Goal: Task Accomplishment & Management: Manage account settings

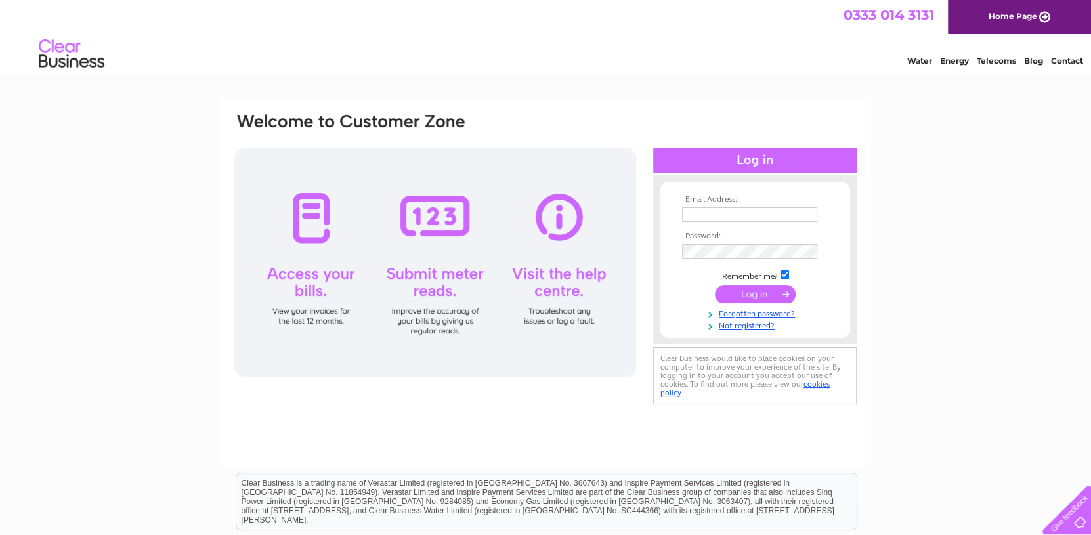
type input "[PERSON_NAME][EMAIL_ADDRESS][DOMAIN_NAME]"
click at [724, 295] on input "submit" at bounding box center [755, 294] width 81 height 18
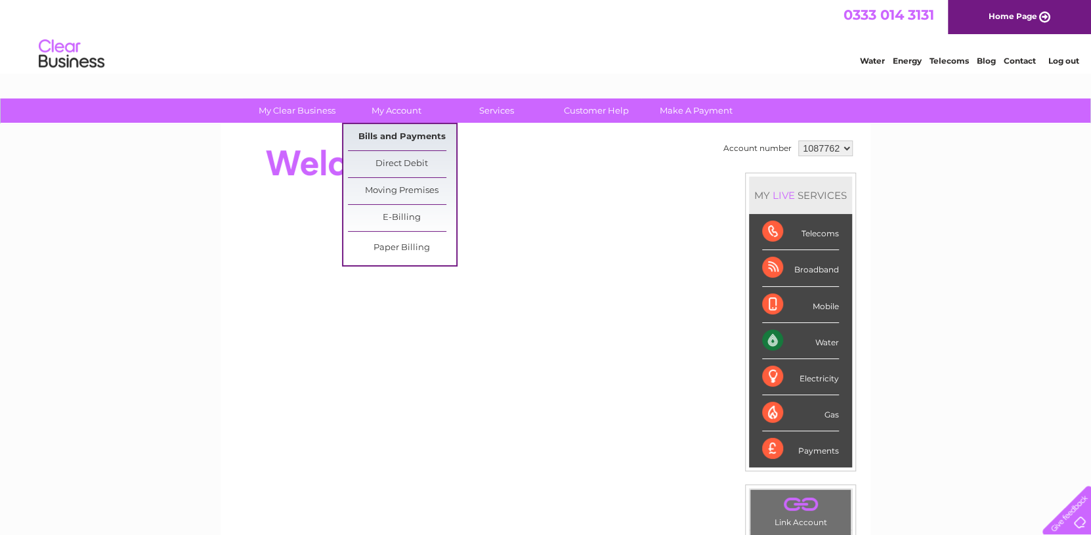
click at [395, 131] on link "Bills and Payments" at bounding box center [402, 137] width 108 height 26
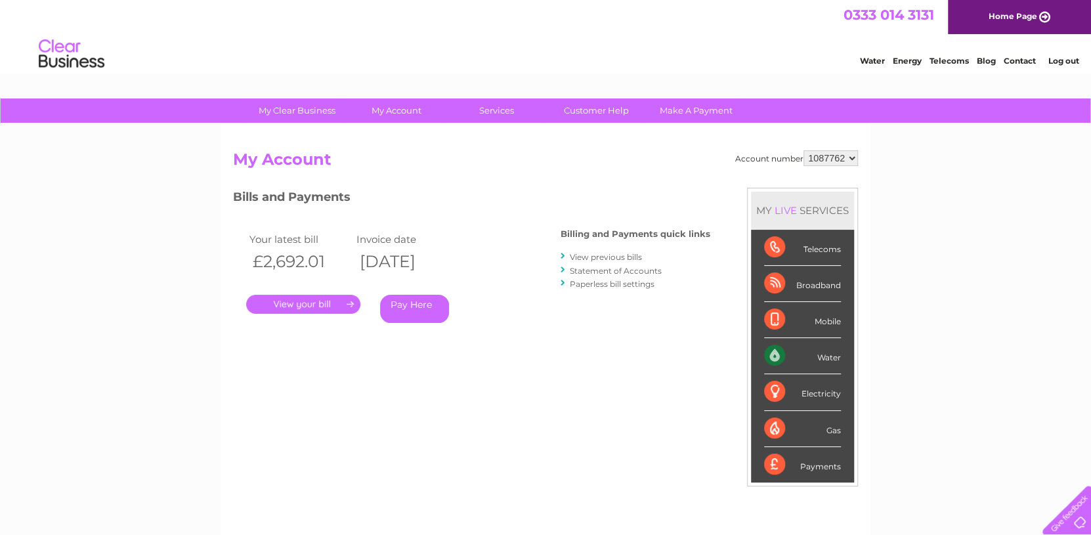
click at [306, 310] on link "." at bounding box center [303, 304] width 114 height 19
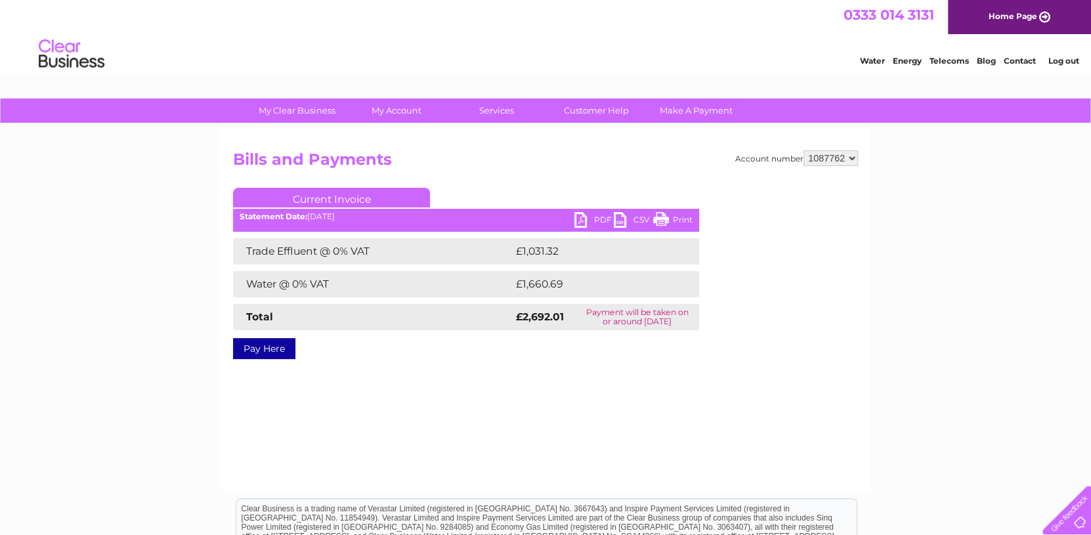
click at [595, 216] on link "PDF" at bounding box center [593, 221] width 39 height 19
click at [721, 413] on div "Account number 1087762 Bills and Payments Current Invoice PDF CSV Print £1,031.…" at bounding box center [546, 308] width 650 height 368
